Goal: Task Accomplishment & Management: Manage account settings

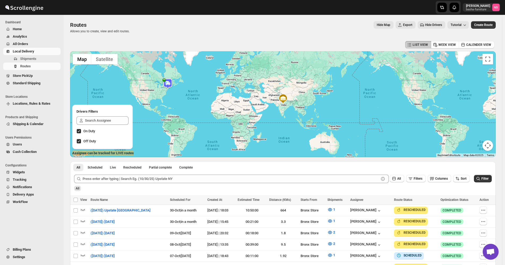
click at [18, 45] on span "All Orders" at bounding box center [20, 44] width 15 height 4
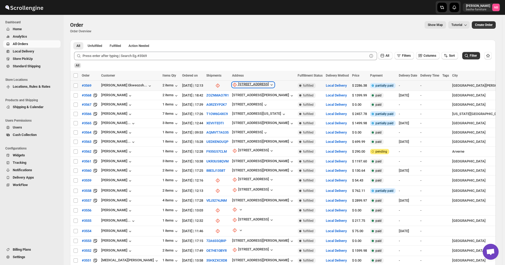
click at [243, 85] on div "[STREET_ADDRESS]" at bounding box center [253, 84] width 31 height 5
click at [238, 111] on span "Update manually" at bounding box center [238, 113] width 25 height 4
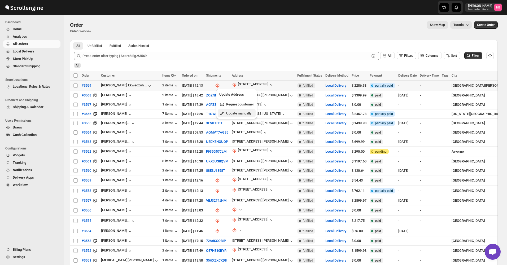
select select "US"
select select "[US_STATE]"
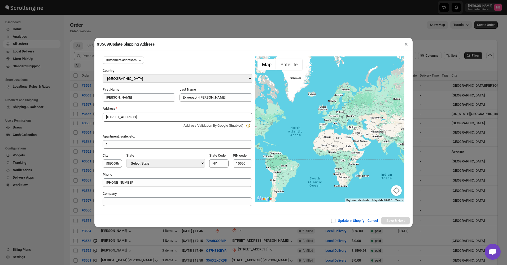
click at [407, 43] on button "×" at bounding box center [406, 44] width 8 height 7
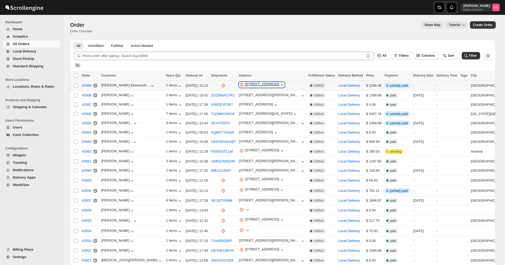
click at [248, 85] on div "[STREET_ADDRESS]" at bounding box center [262, 84] width 34 height 5
click at [240, 114] on span "Update manually" at bounding box center [239, 113] width 26 height 4
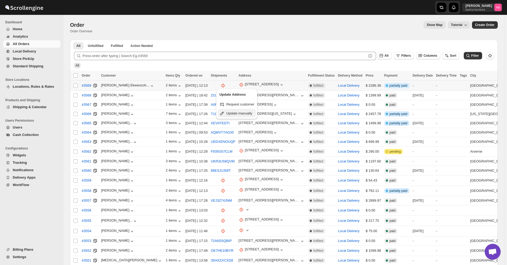
select select "US"
select select "[US_STATE]"
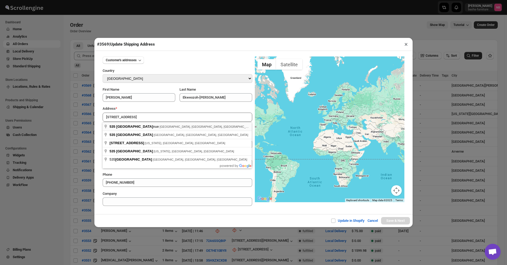
type input "535 South 11th Avenue, Mount Vernon, NY, USA"
type input "[GEOGRAPHIC_DATA]"
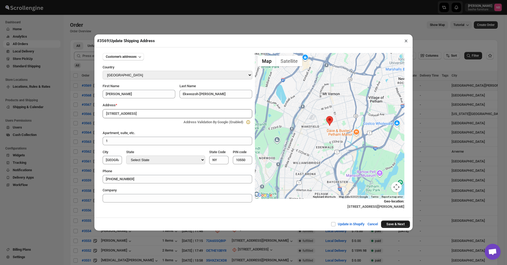
click at [396, 223] on button "Save & Next" at bounding box center [395, 224] width 29 height 7
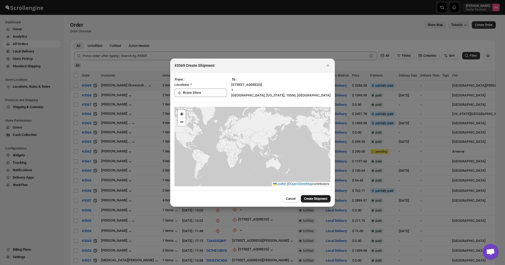
click at [314, 200] on span "Create Shipment" at bounding box center [315, 199] width 23 height 4
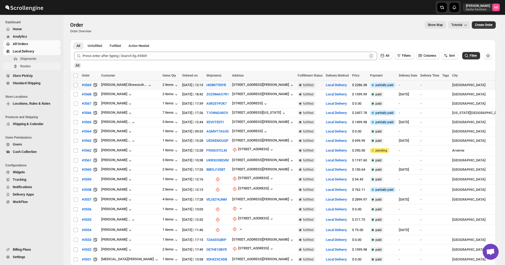
click at [38, 64] on button "Routes" at bounding box center [31, 66] width 57 height 7
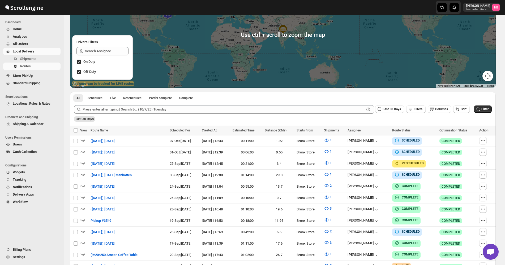
scroll to position [106, 0]
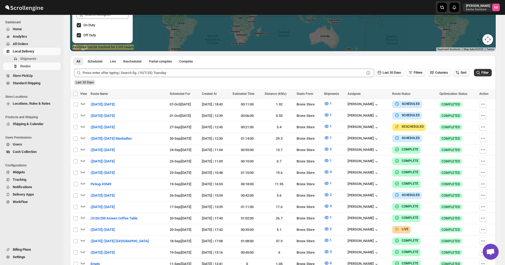
click at [465, 70] on button "Sort" at bounding box center [461, 72] width 16 height 7
click at [461, 101] on div "Due Date" at bounding box center [455, 101] width 14 height 5
click at [388, 73] on span "Last 30 Days" at bounding box center [391, 73] width 18 height 4
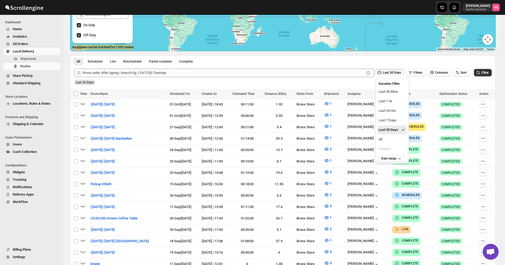
drag, startPoint x: 383, startPoint y: 137, endPoint x: 458, endPoint y: 96, distance: 85.4
click at [384, 137] on button "All" at bounding box center [392, 139] width 30 height 8
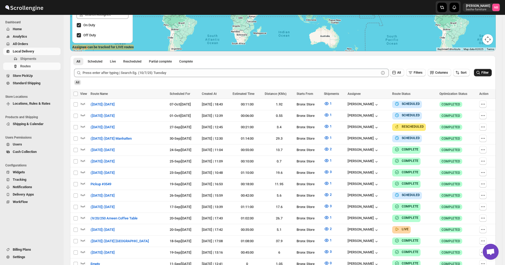
click at [487, 72] on span "Filter" at bounding box center [484, 73] width 7 height 4
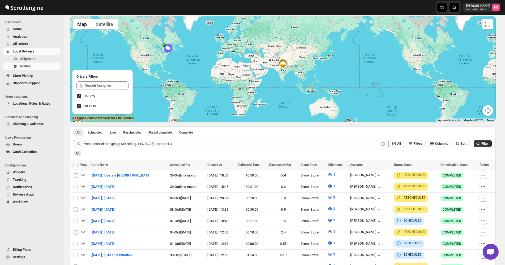
scroll to position [0, 0]
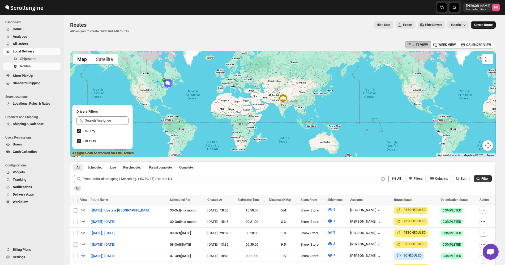
click at [493, 22] on button "Create Route" at bounding box center [483, 24] width 25 height 7
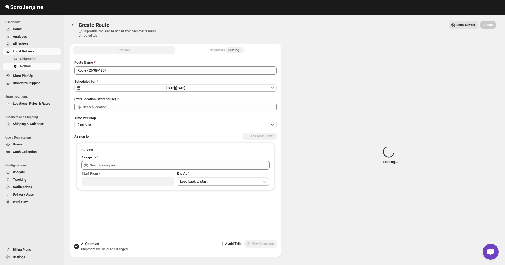
type input "Not Available"
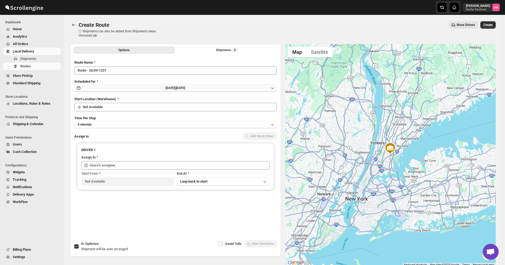
click at [212, 90] on button "Fri Sep 26 2025 | Today" at bounding box center [175, 87] width 202 height 7
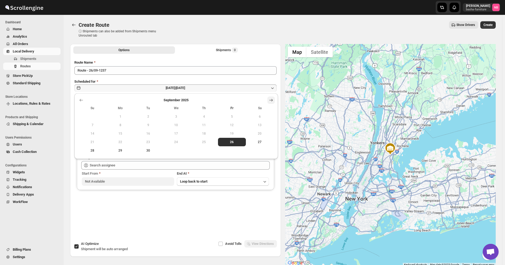
click at [273, 102] on icon "Show next month, October 2025" at bounding box center [270, 100] width 5 height 5
click at [237, 125] on span "10" at bounding box center [232, 125] width 24 height 4
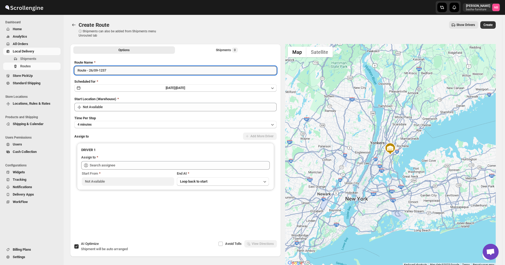
click at [156, 68] on input "Route - 26/09-1237" at bounding box center [175, 70] width 202 height 8
type input "(10/10/25) Friday"
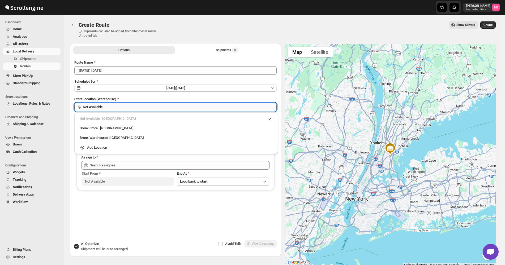
drag, startPoint x: 141, startPoint y: 105, endPoint x: 134, endPoint y: 122, distance: 18.3
click at [141, 105] on input "Not Available" at bounding box center [180, 107] width 194 height 8
click at [133, 122] on div "Not Available | Bronx County" at bounding box center [175, 119] width 199 height 8
click at [132, 124] on div "Bronx Store | The Bronx" at bounding box center [175, 128] width 199 height 8
type input "Bronx Store"
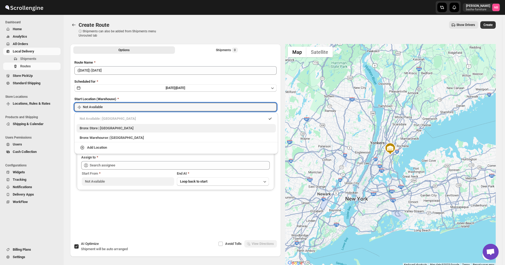
type input "Bronx Store"
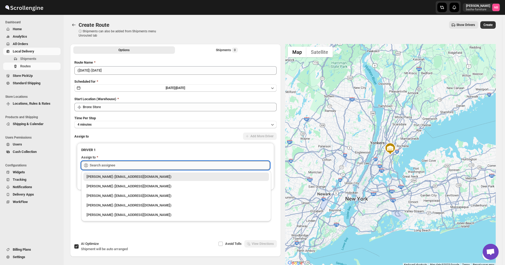
click at [120, 163] on input "text" at bounding box center [180, 165] width 180 height 8
click at [116, 186] on div "Kumar Budhram (kumar16ld@gmail.com)" at bounding box center [175, 186] width 179 height 5
type input "Kumar Budhram (kumar16ld@gmail.com)"
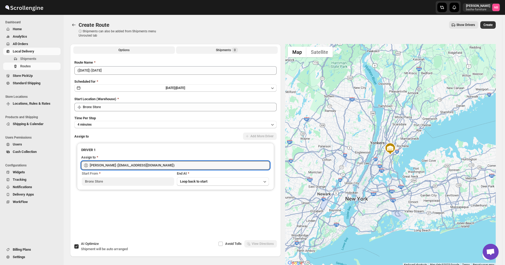
click at [217, 47] on button "Shipments 0" at bounding box center [227, 49] width 102 height 7
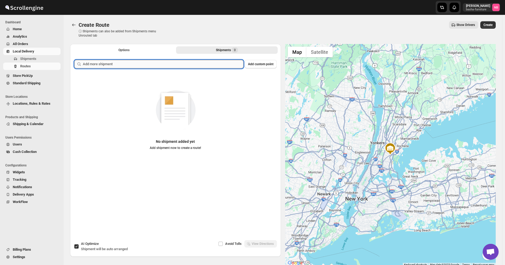
click at [207, 64] on input "text" at bounding box center [163, 64] width 160 height 8
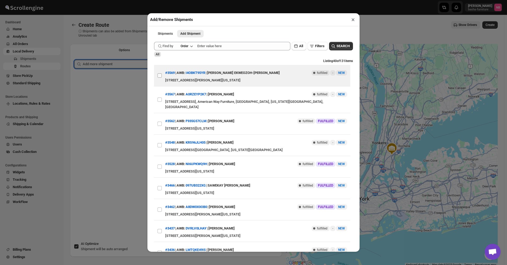
click at [160, 75] on input "View details for 68d6c14102c94fc1c02ba2ac" at bounding box center [160, 75] width 4 height 4
checkbox input "true"
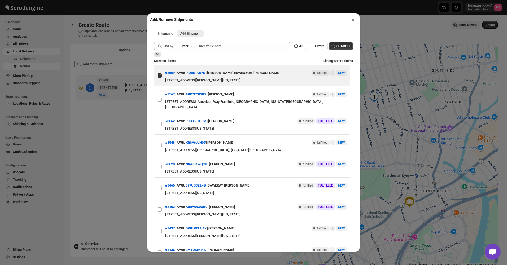
click at [125, 116] on div "Add/Remove Shipments × Shipments Add Shipment More views Shipments Add Shipment…" at bounding box center [253, 132] width 507 height 265
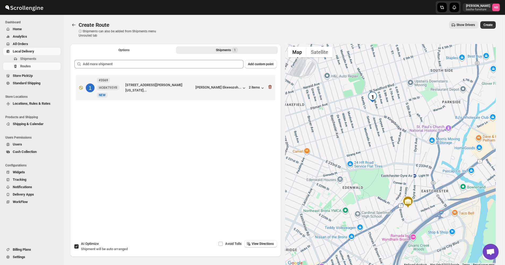
click at [489, 21] on div "Create Route. This page is ready Create Route ⓘ Shipments can also be added fro…" at bounding box center [282, 29] width 425 height 29
click at [489, 27] on span "Create" at bounding box center [487, 25] width 9 height 4
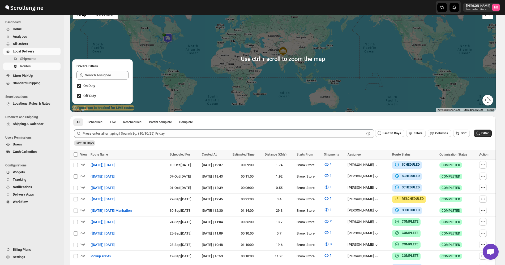
scroll to position [80, 0]
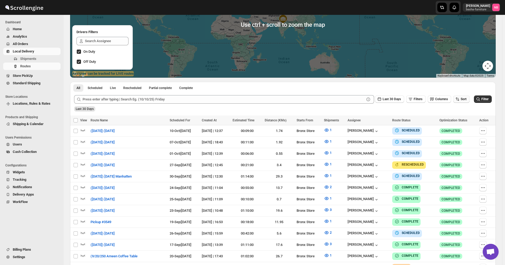
click at [460, 100] on icon "button" at bounding box center [456, 99] width 5 height 5
click at [461, 133] on button "Route Name" at bounding box center [462, 137] width 32 height 8
click at [456, 127] on div "Due Date" at bounding box center [455, 127] width 14 height 5
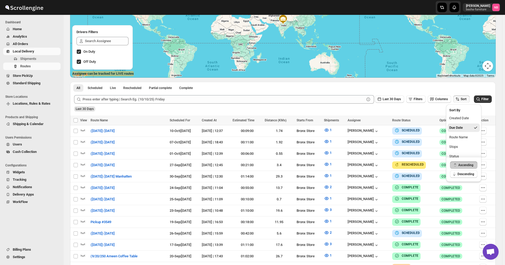
click at [392, 103] on div "Last 30 Days Filters Columns Sort" at bounding box center [271, 99] width 395 height 8
click at [396, 98] on span "Last 30 Days" at bounding box center [391, 99] width 18 height 4
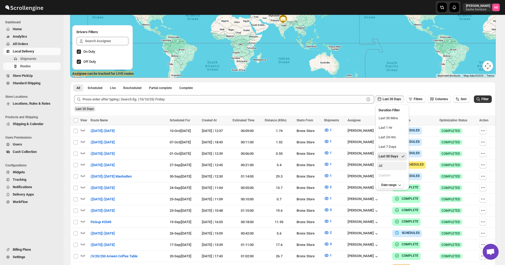
click at [386, 162] on button "All" at bounding box center [392, 166] width 30 height 8
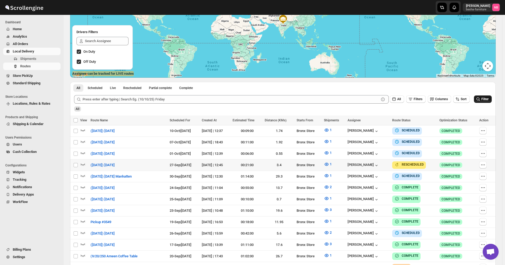
click at [491, 98] on button "Filter" at bounding box center [483, 99] width 18 height 7
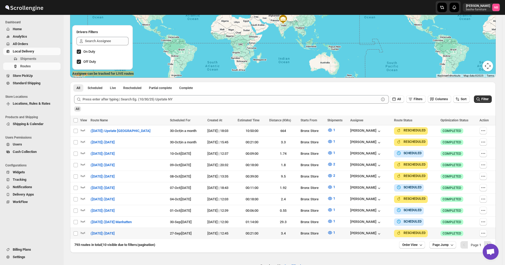
scroll to position [91, 0]
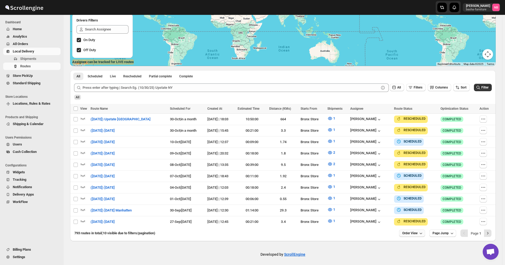
click at [407, 231] on span "Order View" at bounding box center [409, 233] width 15 height 4
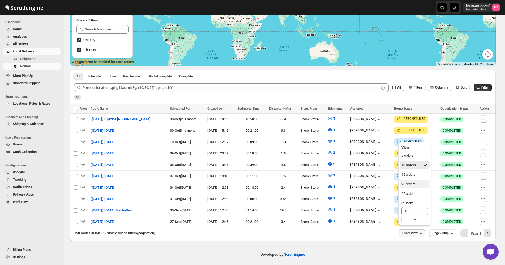
click at [415, 188] on button "20 orders" at bounding box center [415, 184] width 30 height 8
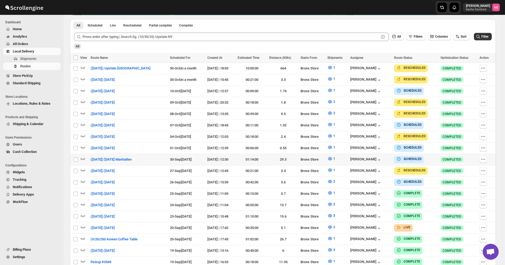
scroll to position [159, 0]
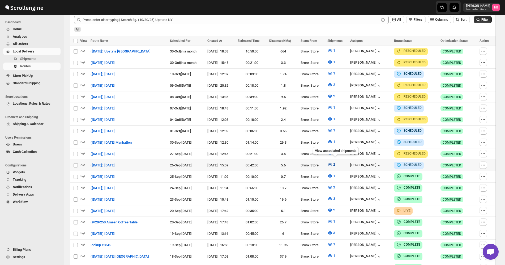
click at [332, 163] on icon "button" at bounding box center [329, 164] width 5 height 5
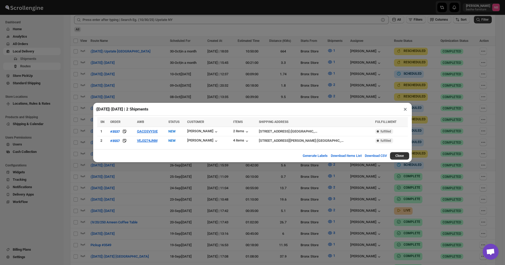
click at [209, 183] on div "(9/26/25) Friday | 2 Shipments × SN ORDER AWB STATUS CUSTOMER ITEMS SHIPPING AD…" at bounding box center [252, 132] width 505 height 265
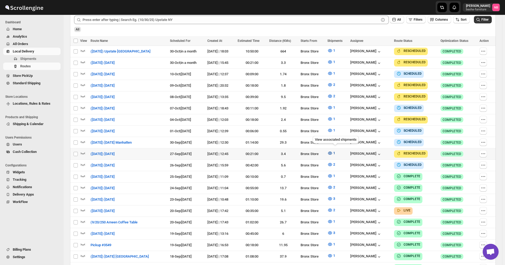
click at [337, 151] on button "1" at bounding box center [331, 153] width 14 height 8
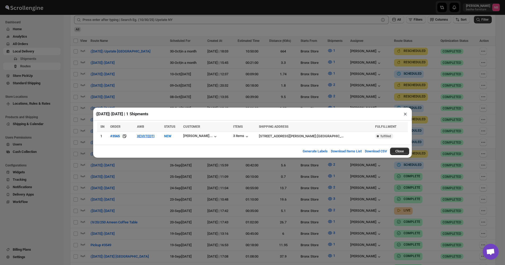
click at [300, 201] on div "(9/27/25) Saturday | 1 Shipments × SN ORDER AWB STATUS CUSTOMER ITEMS SHIPPING …" at bounding box center [252, 132] width 505 height 265
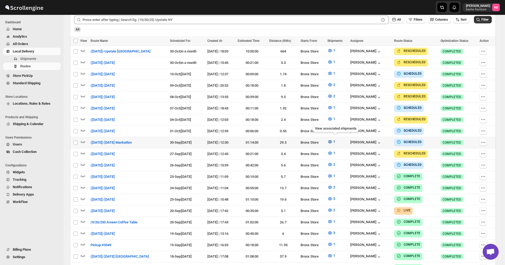
click at [331, 141] on icon "button" at bounding box center [330, 142] width 2 height 2
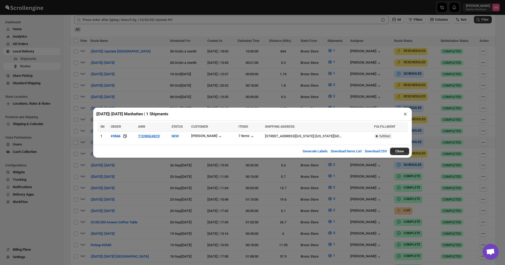
click at [274, 181] on div "(9/30/25) Tuesday Manhatten | 1 Shipments × SN ORDER AWB STATUS CUSTOMER ITEMS …" at bounding box center [252, 132] width 505 height 265
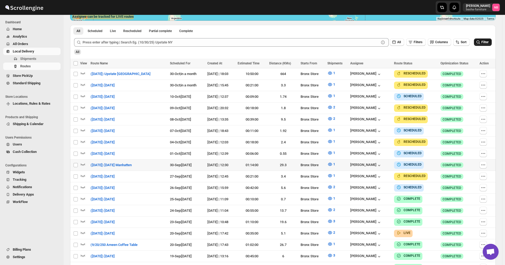
scroll to position [133, 0]
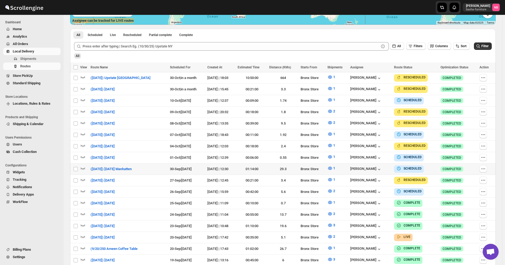
click at [485, 47] on span "Filter" at bounding box center [484, 46] width 7 height 4
click at [332, 189] on icon "button" at bounding box center [329, 191] width 5 height 5
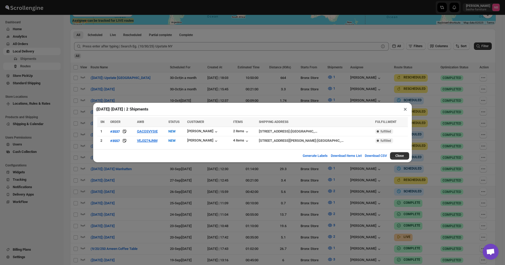
click at [466, 63] on div "(9/26/25) Friday | 2 Shipments × SN ORDER AWB STATUS CUSTOMER ITEMS SHIPPING AD…" at bounding box center [252, 132] width 505 height 265
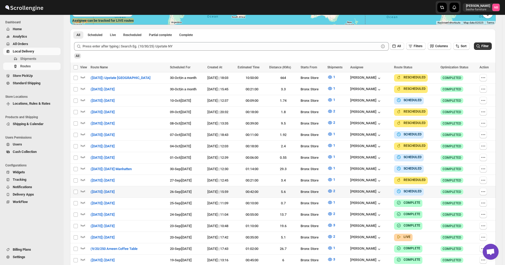
click at [488, 45] on span "Filter" at bounding box center [484, 46] width 7 height 4
click at [335, 190] on span "2" at bounding box center [334, 191] width 2 height 4
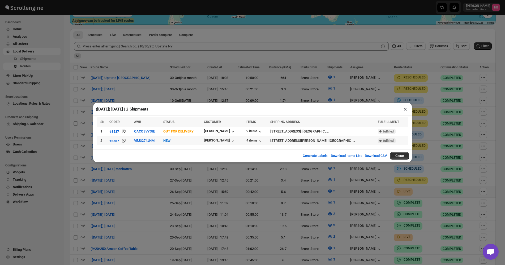
click at [180, 198] on div "(9/26/25) Friday | 2 Shipments × SN ORDER AWB STATUS CUSTOMER ITEMS SHIPPING AD…" at bounding box center [252, 132] width 505 height 265
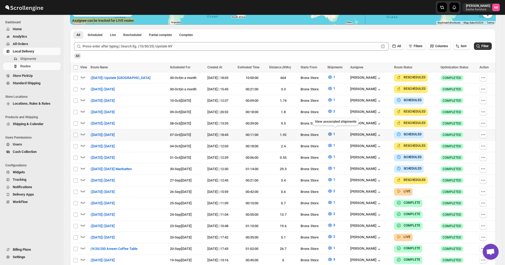
click at [332, 132] on icon "button" at bounding box center [329, 134] width 5 height 5
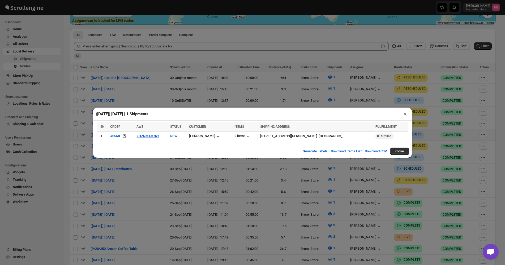
click at [258, 189] on div "(10/7/25) Tuesday | 1 Shipments × SN ORDER AWB STATUS CUSTOMER ITEMS SHIPPING A…" at bounding box center [252, 132] width 505 height 265
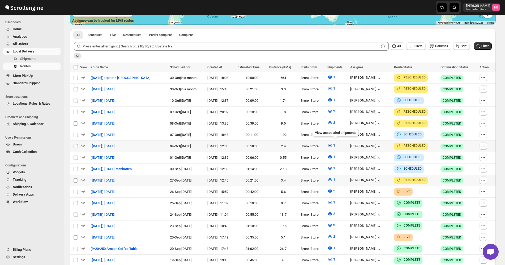
click at [331, 145] on button "1" at bounding box center [331, 145] width 14 height 8
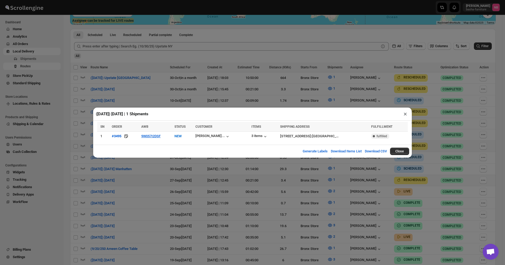
click at [213, 178] on div "(10/4/25) Saturday | 1 Shipments × SN ORDER AWB STATUS CUSTOMER ITEMS SHIPPING …" at bounding box center [252, 132] width 505 height 265
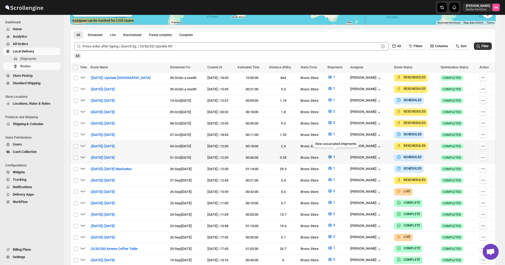
click at [332, 154] on icon "button" at bounding box center [329, 156] width 5 height 5
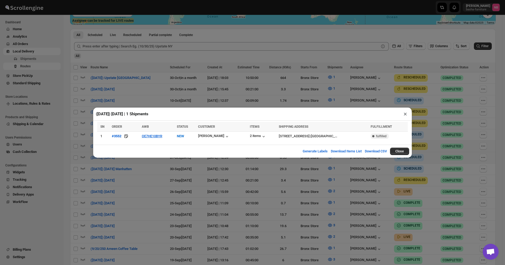
click at [272, 182] on div "(10/1/25) Wednesday | 1 Shipments × SN ORDER AWB STATUS CUSTOMER ITEMS SHIPPING…" at bounding box center [252, 132] width 505 height 265
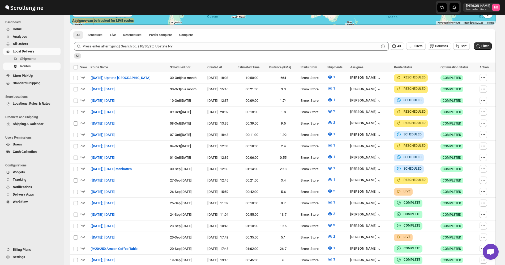
click at [26, 45] on span "All Orders" at bounding box center [20, 44] width 15 height 4
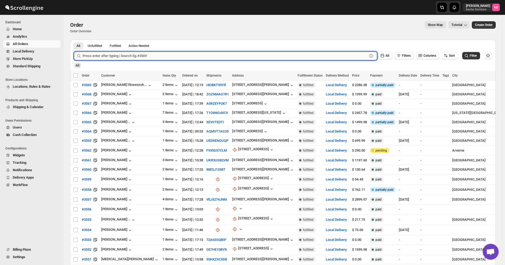
click at [165, 54] on input "text" at bounding box center [225, 56] width 285 height 8
type input "3528"
click at [74, 40] on button "Submit" at bounding box center [81, 43] width 15 height 6
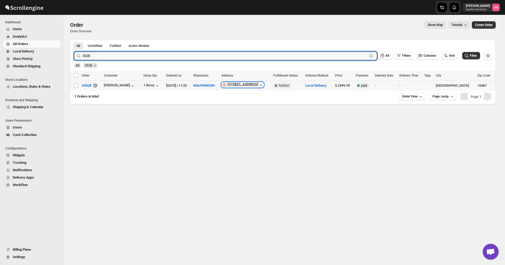
click at [247, 87] on div "2935 Holland Ave" at bounding box center [242, 84] width 31 height 5
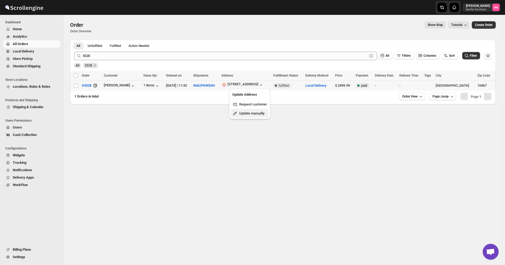
click at [250, 112] on span "Update manually" at bounding box center [251, 113] width 25 height 4
select select "US"
select select "[US_STATE]"
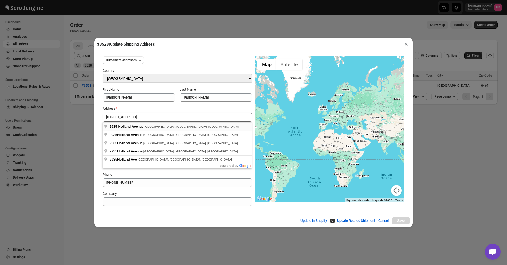
type input "2935 Holland Avenue, The Bronx, NY, USA"
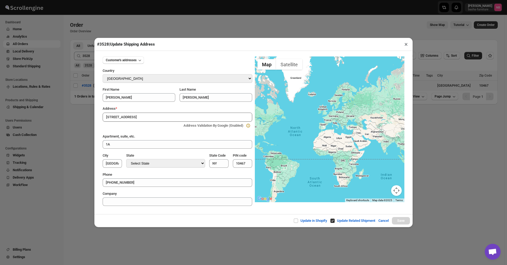
type input "[GEOGRAPHIC_DATA]"
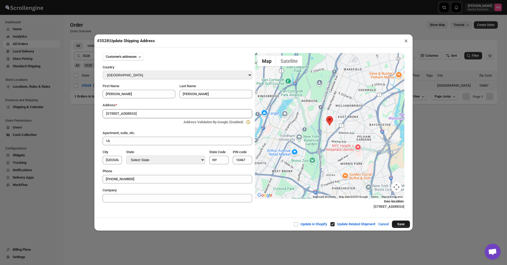
click at [399, 225] on button "Save" at bounding box center [401, 224] width 18 height 7
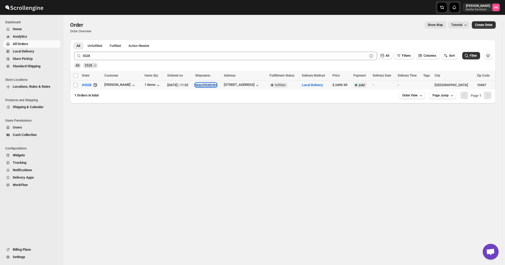
click at [196, 85] on button "NI6UPKWQ9H" at bounding box center [205, 85] width 21 height 4
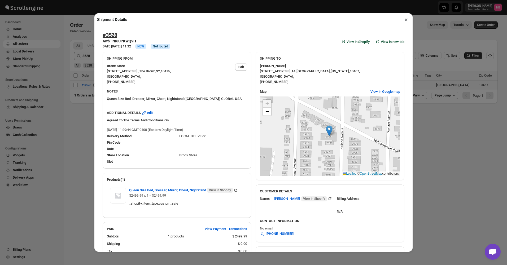
click at [79, 128] on div "Shipment Details × #3528 Awb : NI6UPKWQ9H DATE 11-Sep-25 | 11:32 Info NEW Info …" at bounding box center [253, 132] width 507 height 265
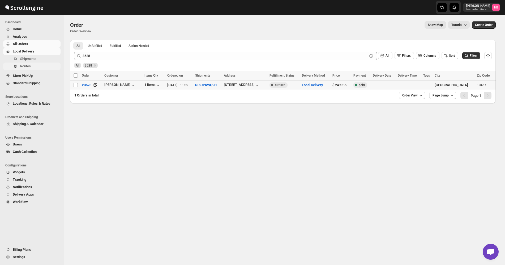
click at [38, 64] on span "Routes" at bounding box center [39, 66] width 39 height 5
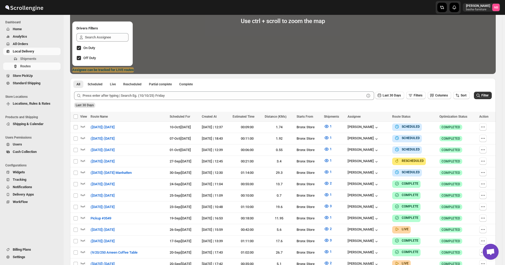
scroll to position [106, 0]
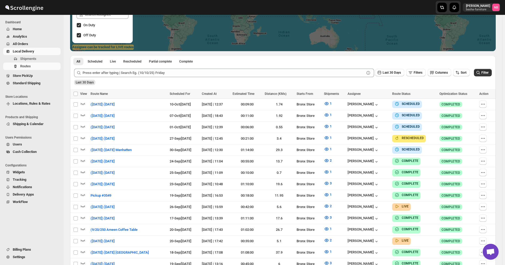
click at [466, 92] on span "Optimization Status" at bounding box center [453, 94] width 28 height 4
click at [463, 72] on span "Sort" at bounding box center [463, 73] width 6 height 4
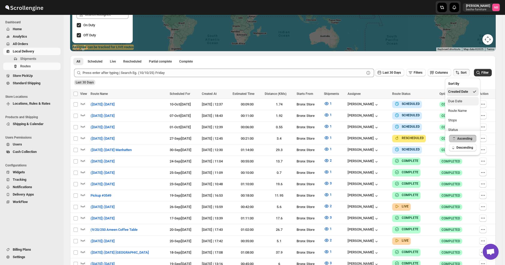
click at [456, 102] on div "Due Date" at bounding box center [455, 101] width 14 height 5
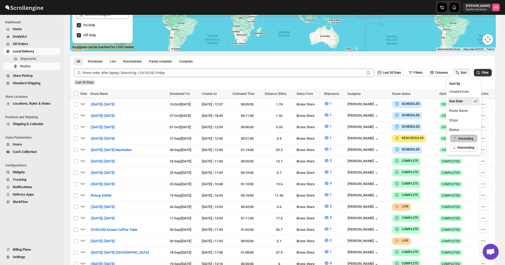
click at [399, 70] on button "Last 30 Days" at bounding box center [389, 72] width 29 height 7
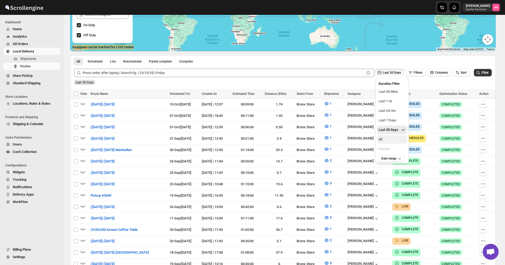
drag, startPoint x: 392, startPoint y: 139, endPoint x: 444, endPoint y: 100, distance: 64.4
click at [393, 139] on button "All" at bounding box center [392, 139] width 30 height 8
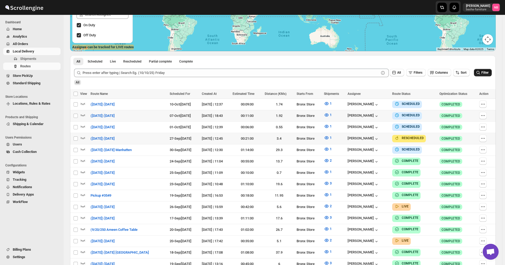
click at [486, 73] on span "Filter" at bounding box center [484, 73] width 7 height 4
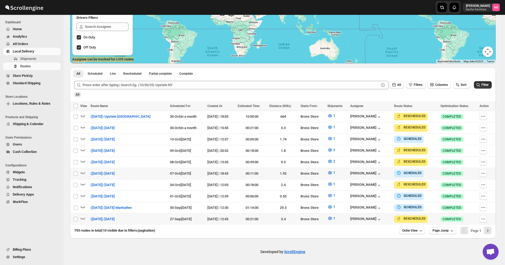
scroll to position [91, 0]
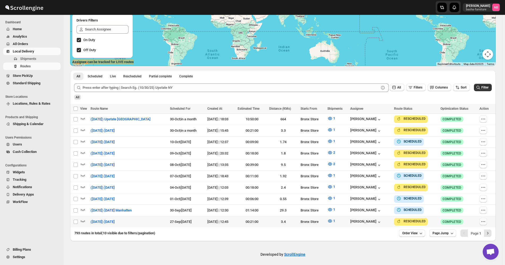
click at [485, 219] on icon "button" at bounding box center [482, 221] width 5 height 5
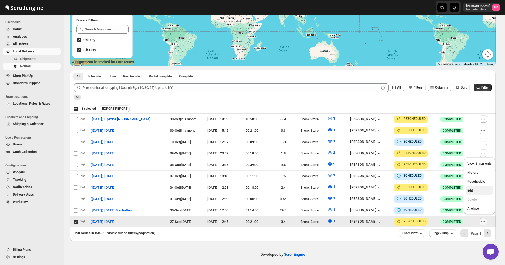
click at [488, 189] on span "Edit" at bounding box center [479, 190] width 24 height 5
checkbox input "false"
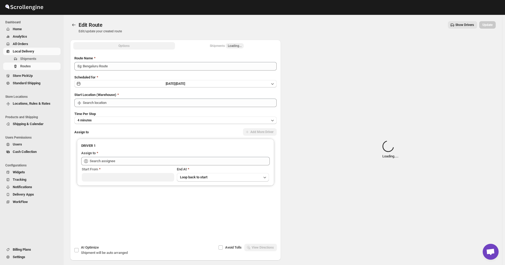
type input "([DATE]) [DATE]"
type input "Kumar Budhram (kumar16ld@gmail.com)"
type input "Bronx Store"
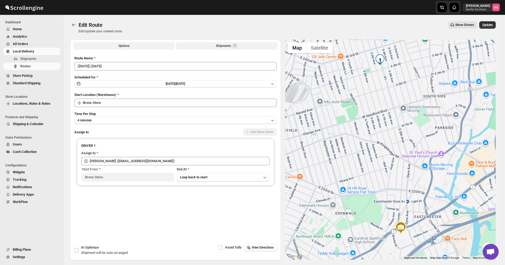
click at [230, 45] on div "Shipments 1" at bounding box center [227, 45] width 22 height 5
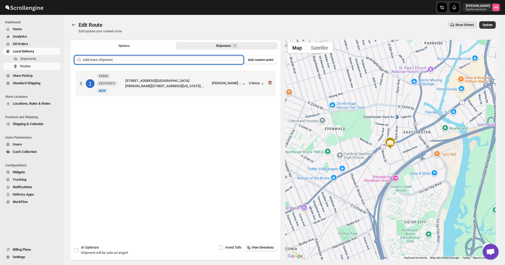
click at [217, 59] on input "text" at bounding box center [163, 60] width 160 height 8
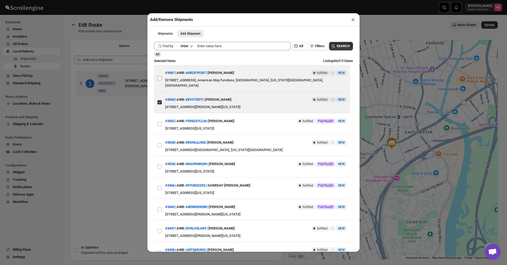
click at [162, 77] on input "View details for 68d4653a02c94fc1c02b7c7d" at bounding box center [160, 78] width 4 height 4
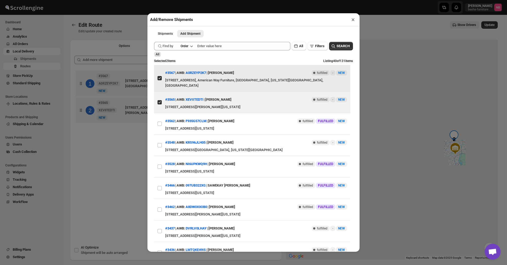
click at [162, 77] on input "View details for 68d4653a02c94fc1c02b7c7d" at bounding box center [160, 78] width 4 height 4
checkbox input "false"
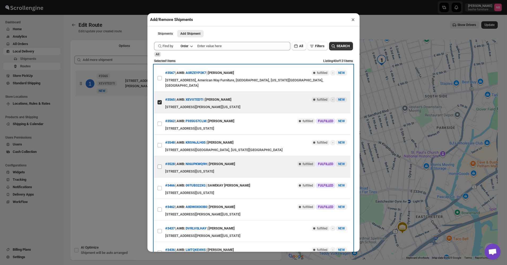
click at [159, 165] on label "View details for 68c2ebd2460e7d780920e3ff" at bounding box center [159, 166] width 11 height 21
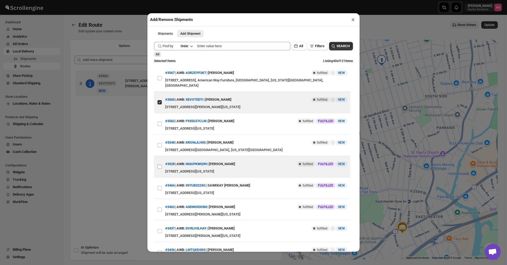
click at [159, 165] on input "View details for 68c2ebd2460e7d780920e3ff" at bounding box center [160, 167] width 4 height 4
checkbox input "true"
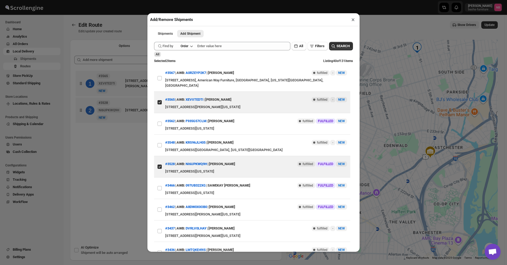
click at [111, 185] on div "Add/Remove Shipments × Shipments Add Shipment More views Shipments Add Shipment…" at bounding box center [253, 132] width 507 height 265
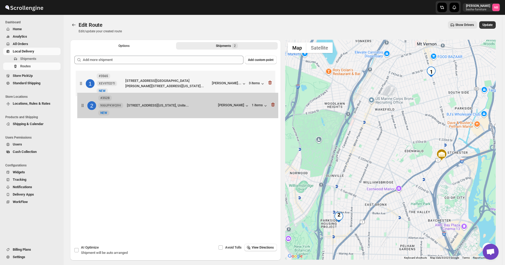
drag, startPoint x: 141, startPoint y: 109, endPoint x: 147, endPoint y: 85, distance: 24.2
click at [147, 85] on div "1 #3565 XEVIITEDTI New NEW 262 S 5th Ave, Mt Vernon, NY 10550, USA, 1S, Westche…" at bounding box center [175, 98] width 202 height 56
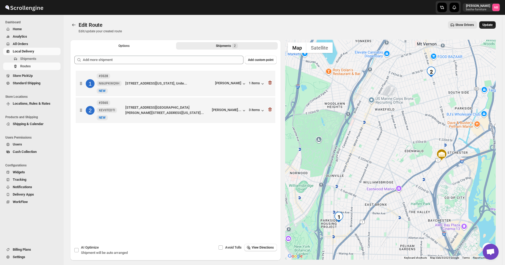
click at [495, 25] on button "Update" at bounding box center [487, 24] width 16 height 7
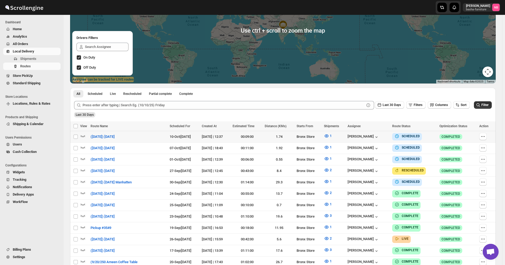
scroll to position [106, 0]
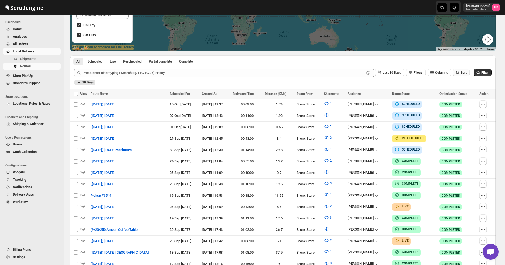
click at [460, 74] on icon "button" at bounding box center [456, 72] width 5 height 5
click at [455, 102] on div "Due Date" at bounding box center [455, 101] width 14 height 5
click at [393, 75] on span "Last 30 Days" at bounding box center [391, 73] width 18 height 4
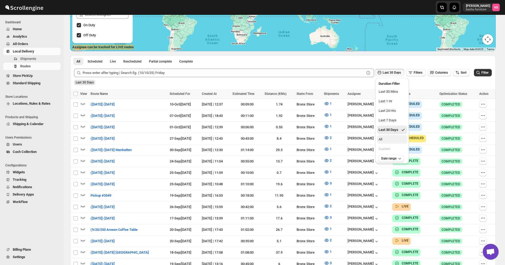
click at [392, 138] on button "All" at bounding box center [392, 139] width 30 height 8
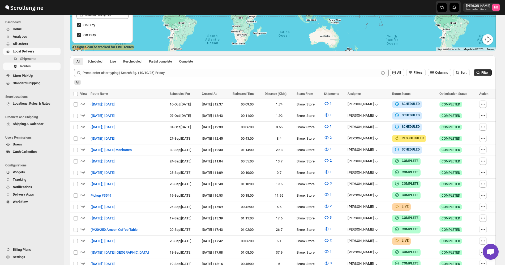
click at [473, 74] on div "All Filters Columns Sort Filter" at bounding box center [281, 70] width 422 height 13
click at [486, 72] on span "Filter" at bounding box center [484, 73] width 7 height 4
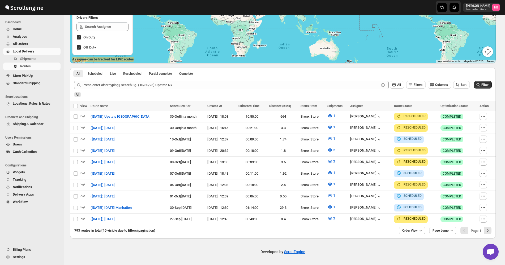
scroll to position [91, 0]
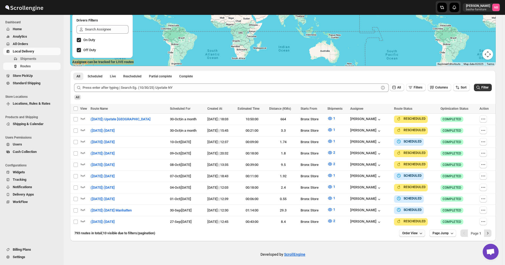
click at [413, 232] on span "Order View" at bounding box center [409, 233] width 15 height 4
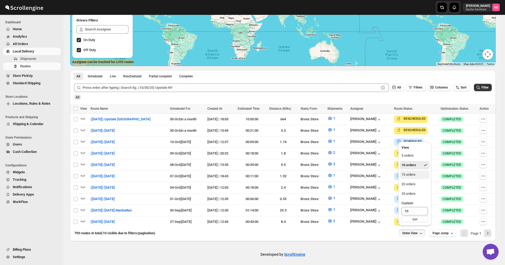
click at [414, 179] on button "15 orders" at bounding box center [415, 175] width 30 height 8
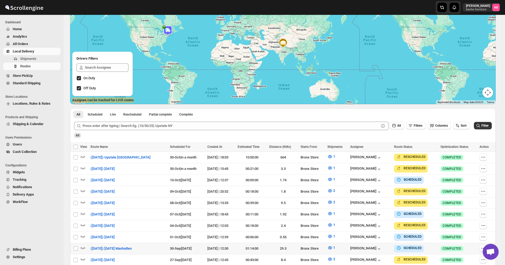
scroll to position [133, 0]
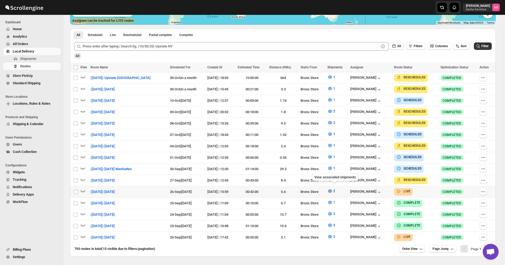
click at [329, 188] on button "2" at bounding box center [331, 191] width 14 height 8
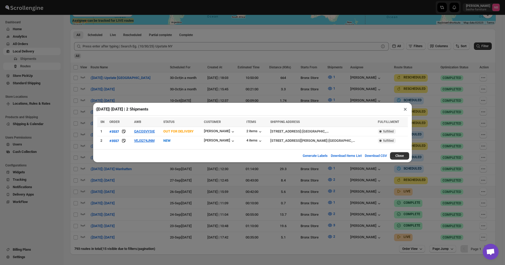
click at [165, 177] on div "(9/26/25) Friday | 2 Shipments × SN ORDER AWB STATUS CUSTOMER ITEMS SHIPPING AD…" at bounding box center [252, 132] width 505 height 265
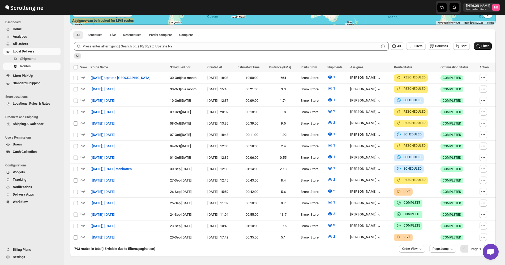
click at [485, 49] on button "Filter" at bounding box center [483, 45] width 18 height 7
click at [335, 189] on span "2" at bounding box center [334, 191] width 2 height 4
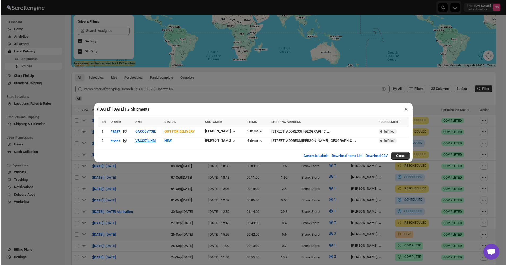
scroll to position [118, 0]
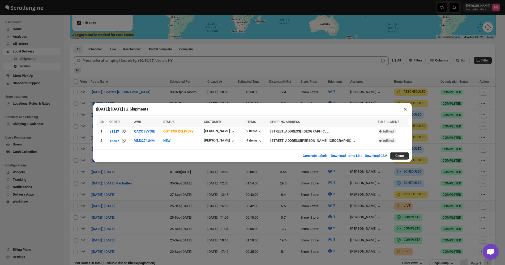
click at [441, 102] on div "(9/26/25) Friday | 2 Shipments × SN ORDER AWB STATUS CUSTOMER ITEMS SHIPPING AD…" at bounding box center [252, 132] width 505 height 265
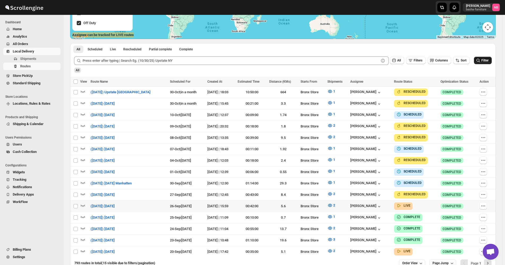
click at [477, 61] on button "Filter" at bounding box center [483, 60] width 18 height 7
click at [332, 204] on icon "button" at bounding box center [330, 205] width 4 height 3
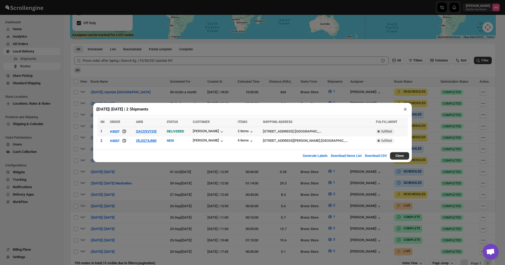
click at [159, 132] on td "QACOSVYSIE" at bounding box center [149, 131] width 31 height 9
click at [156, 133] on button "QACOSVYSIE" at bounding box center [146, 131] width 21 height 4
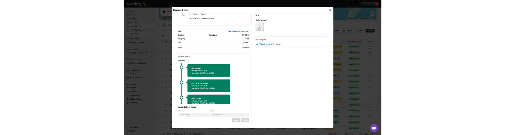
scroll to position [54, 0]
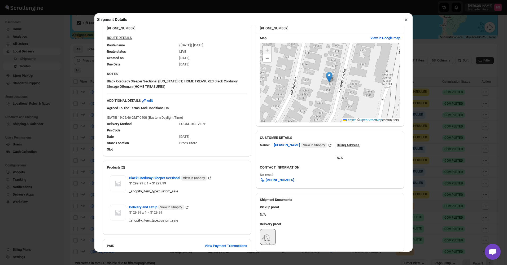
click at [407, 23] on button "×" at bounding box center [406, 19] width 8 height 7
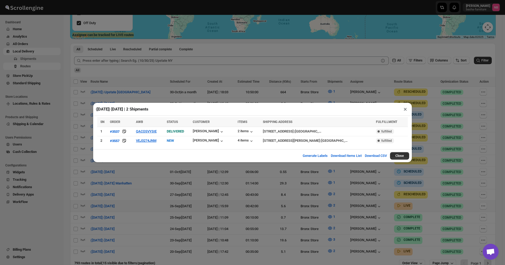
click at [434, 92] on div "(9/26/25) Friday | 2 Shipments × SN ORDER AWB STATUS CUSTOMER ITEMS SHIPPING AD…" at bounding box center [252, 132] width 505 height 265
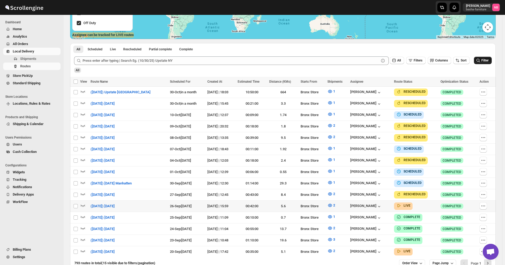
click at [479, 62] on icon "submit" at bounding box center [477, 60] width 5 height 5
